Goal: Navigation & Orientation: Find specific page/section

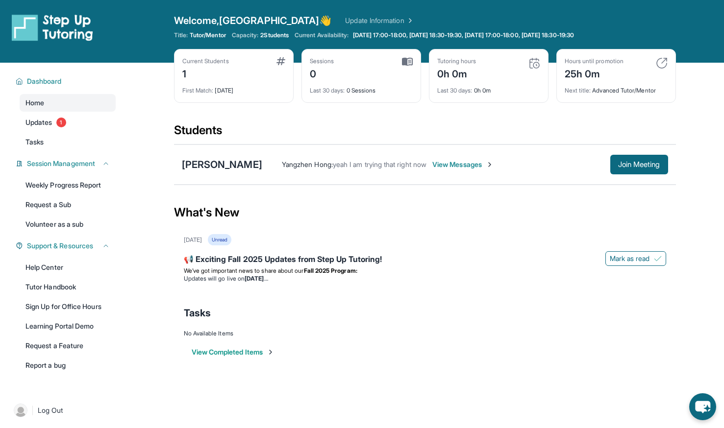
click at [587, 75] on div "25h 0m" at bounding box center [594, 73] width 59 height 16
drag, startPoint x: 587, startPoint y: 75, endPoint x: 528, endPoint y: 117, distance: 72.1
click at [544, 113] on div "Current Students 1 First Match : [DATE] Sessions 0 Last 30 days : 0 Sessions Tu…" at bounding box center [425, 86] width 502 height 74
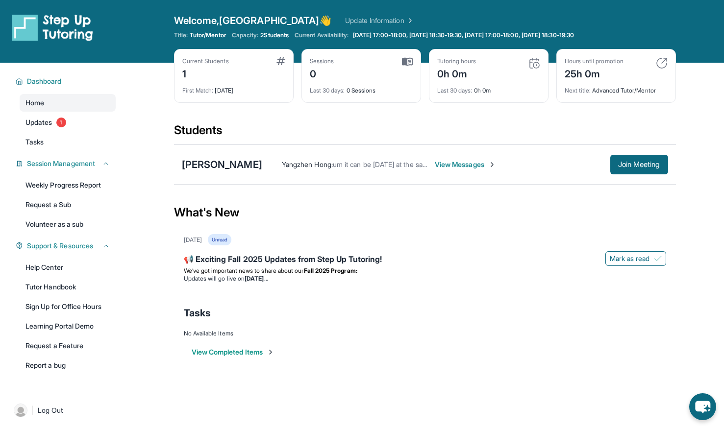
click at [339, 91] on span "Last 30 days :" at bounding box center [327, 90] width 35 height 7
drag, startPoint x: 339, startPoint y: 91, endPoint x: 343, endPoint y: 107, distance: 17.1
click at [335, 107] on div "Current Students 1 First Match : [DATE] Sessions 0 Last 30 days : 0 Sessions Tu…" at bounding box center [425, 86] width 502 height 74
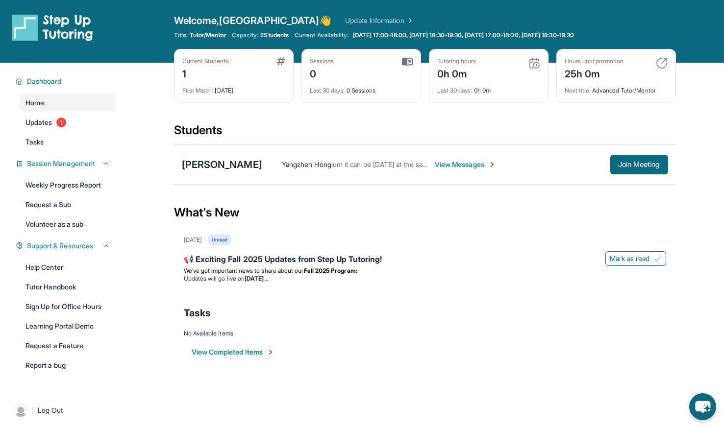
click at [405, 63] on img at bounding box center [407, 61] width 11 height 9
click at [406, 62] on img at bounding box center [407, 61] width 11 height 9
click at [42, 117] on link "Updates 1" at bounding box center [68, 123] width 96 height 18
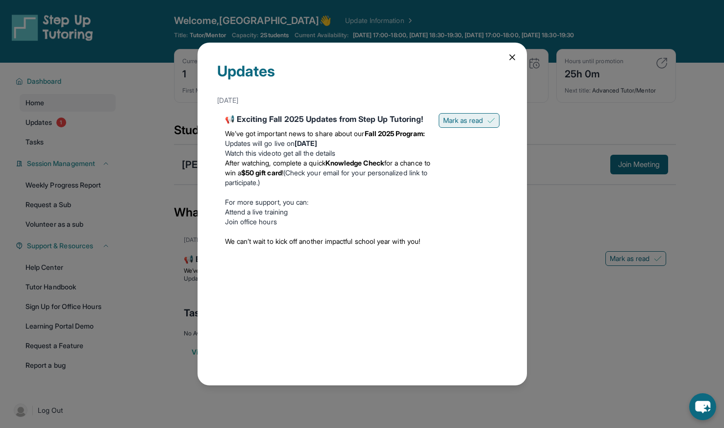
click at [482, 115] on button "Mark as read" at bounding box center [469, 120] width 61 height 15
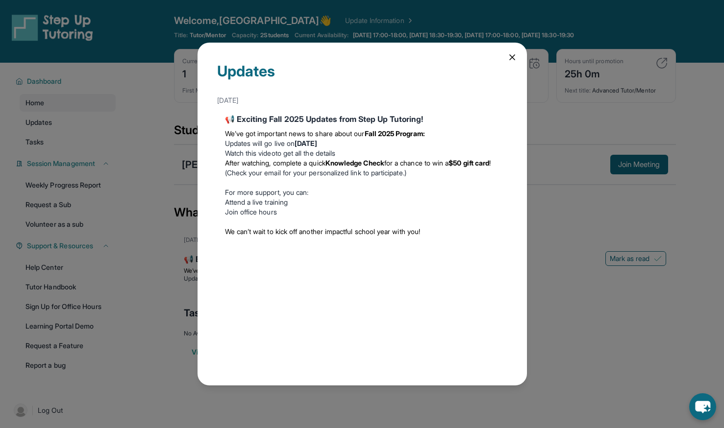
click at [511, 56] on icon at bounding box center [512, 57] width 5 height 5
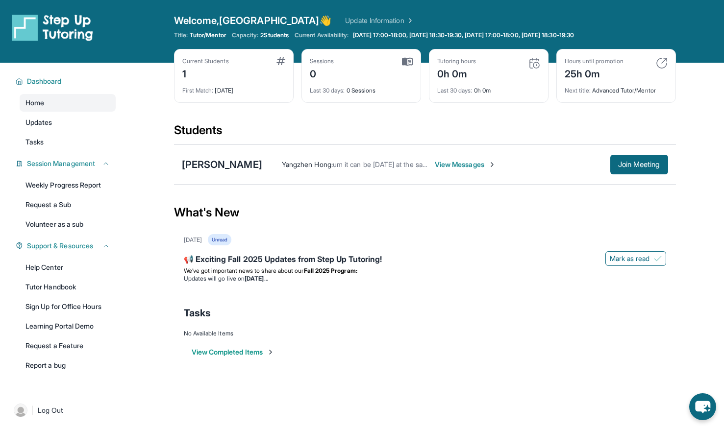
click at [230, 88] on div "First Match : [DATE]" at bounding box center [233, 88] width 103 height 14
click at [363, 87] on div "Last 30 days : 0 Sessions" at bounding box center [361, 88] width 103 height 14
